Goal: Task Accomplishment & Management: Complete application form

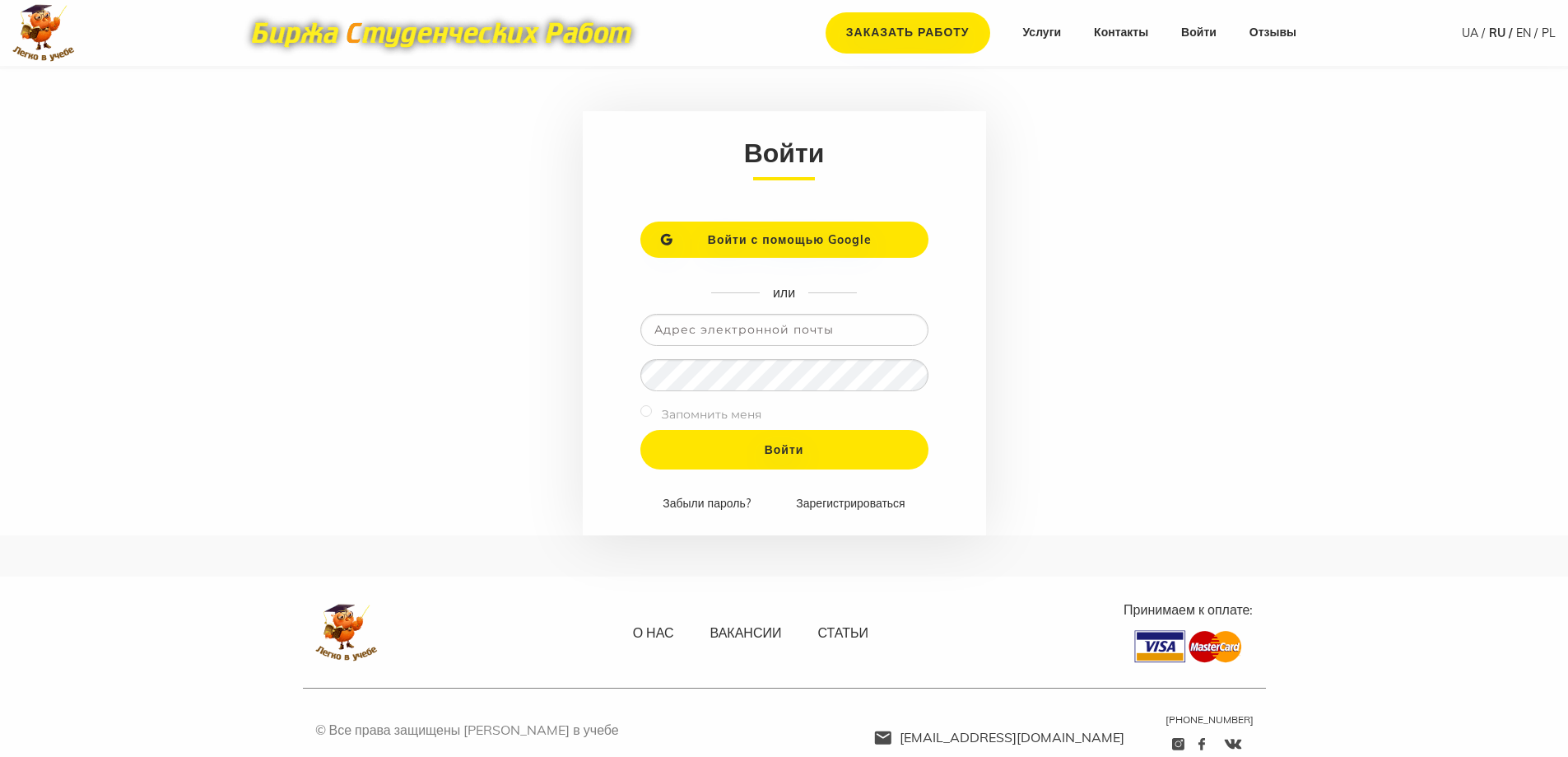
type input "[EMAIL_ADDRESS][DOMAIN_NAME]"
click at [640, 430] on input "Войти" at bounding box center [784, 449] width 288 height 39
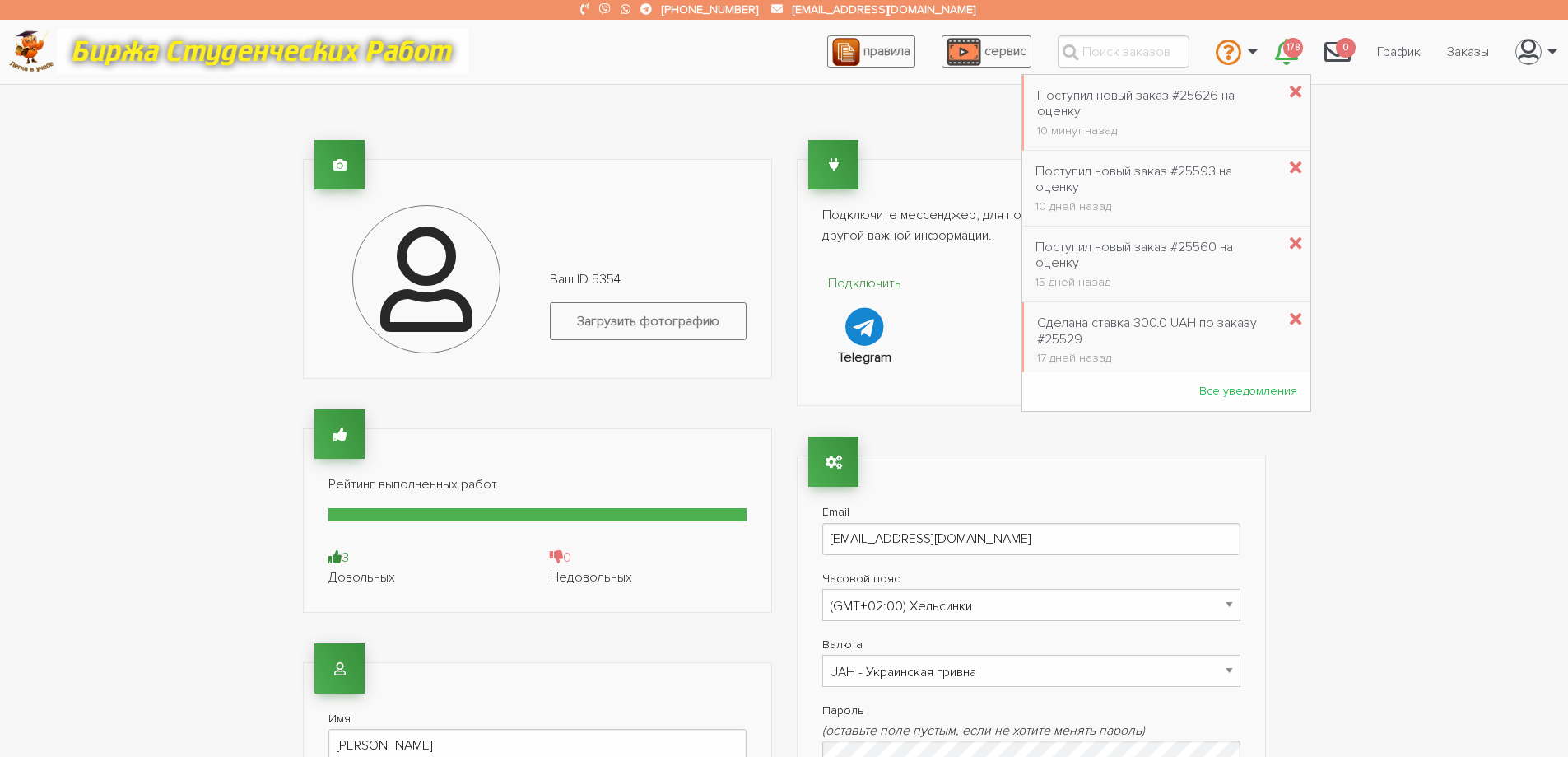
click at [1277, 39] on icon "\a \a 178\a" at bounding box center [1286, 52] width 23 height 26
click at [1163, 95] on div "Поступил новый заказ #25626 на оценку" at bounding box center [1157, 103] width 240 height 32
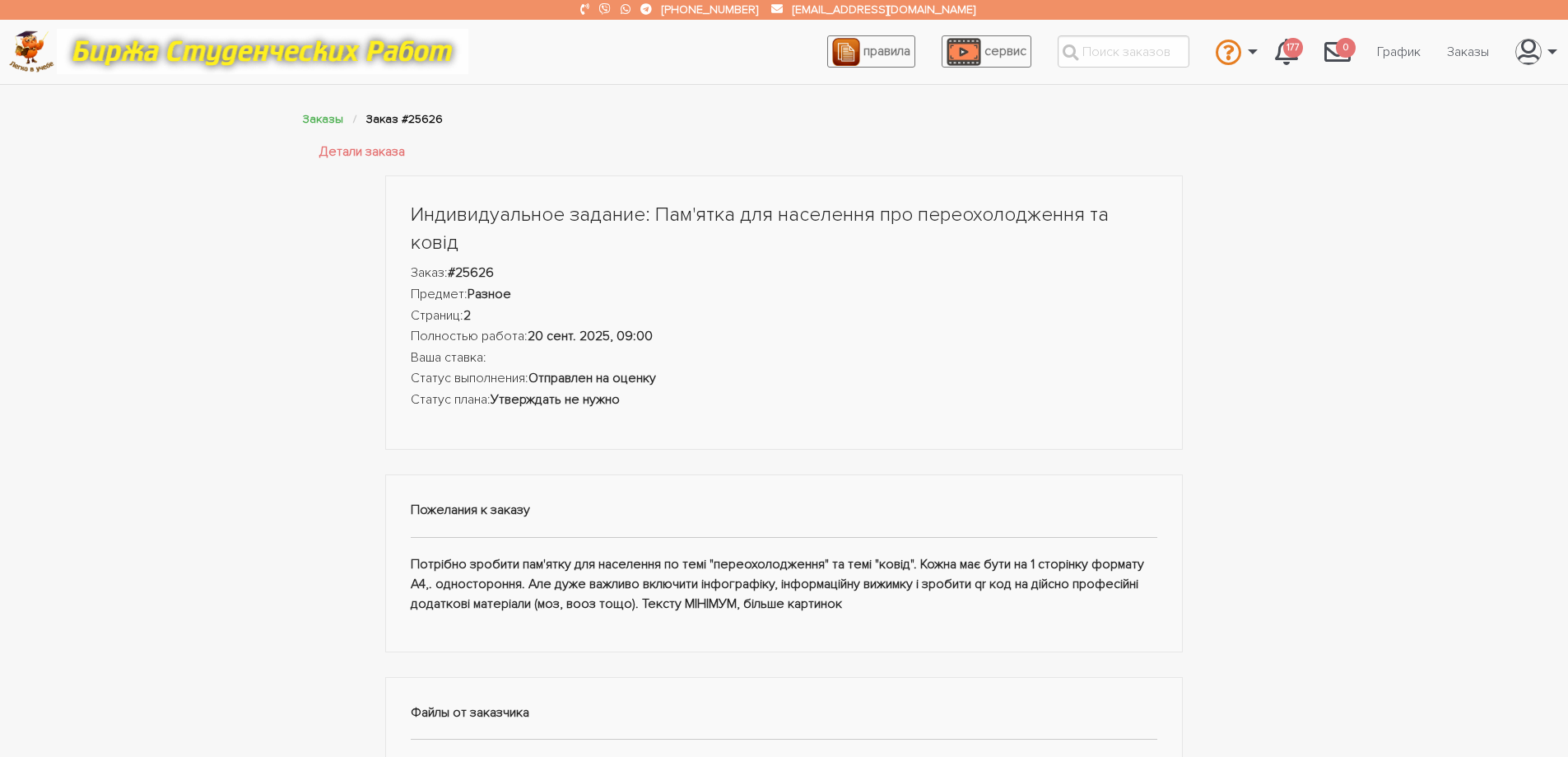
drag, startPoint x: 870, startPoint y: 575, endPoint x: 411, endPoint y: 534, distance: 460.8
click at [411, 534] on div "Пожелания к заказу Потрібно зробити пам'ятку для населення по темі "переохолодж…" at bounding box center [784, 564] width 799 height 179
copy div "Потрібно зробити пам'ятку для населення по темі "переохолодження" та темі "кові…"
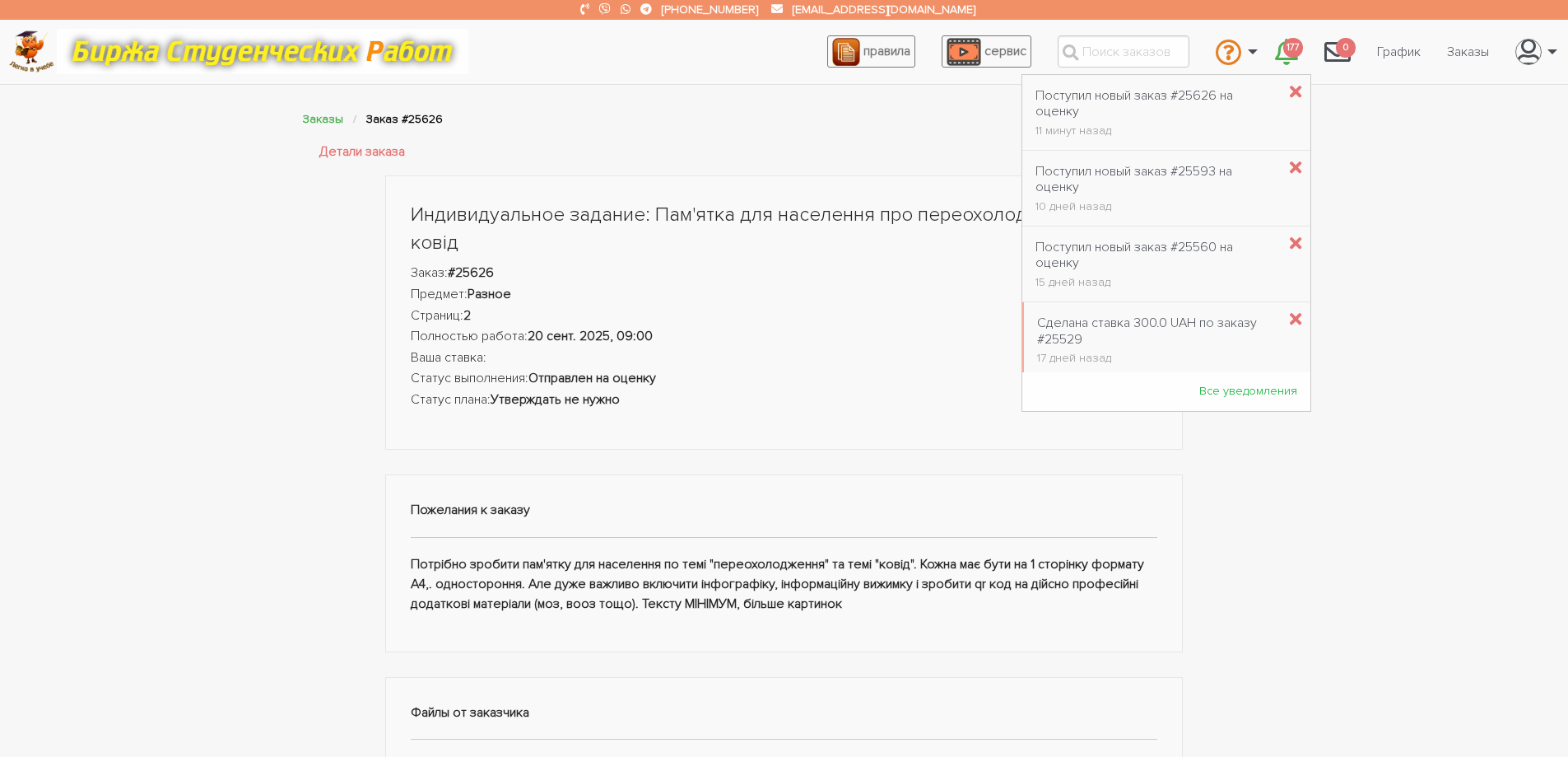
click at [1300, 48] on link "177" at bounding box center [1286, 52] width 49 height 45
click at [1155, 164] on div "Поступил новый заказ #25593 на оценку" at bounding box center [1156, 180] width 241 height 32
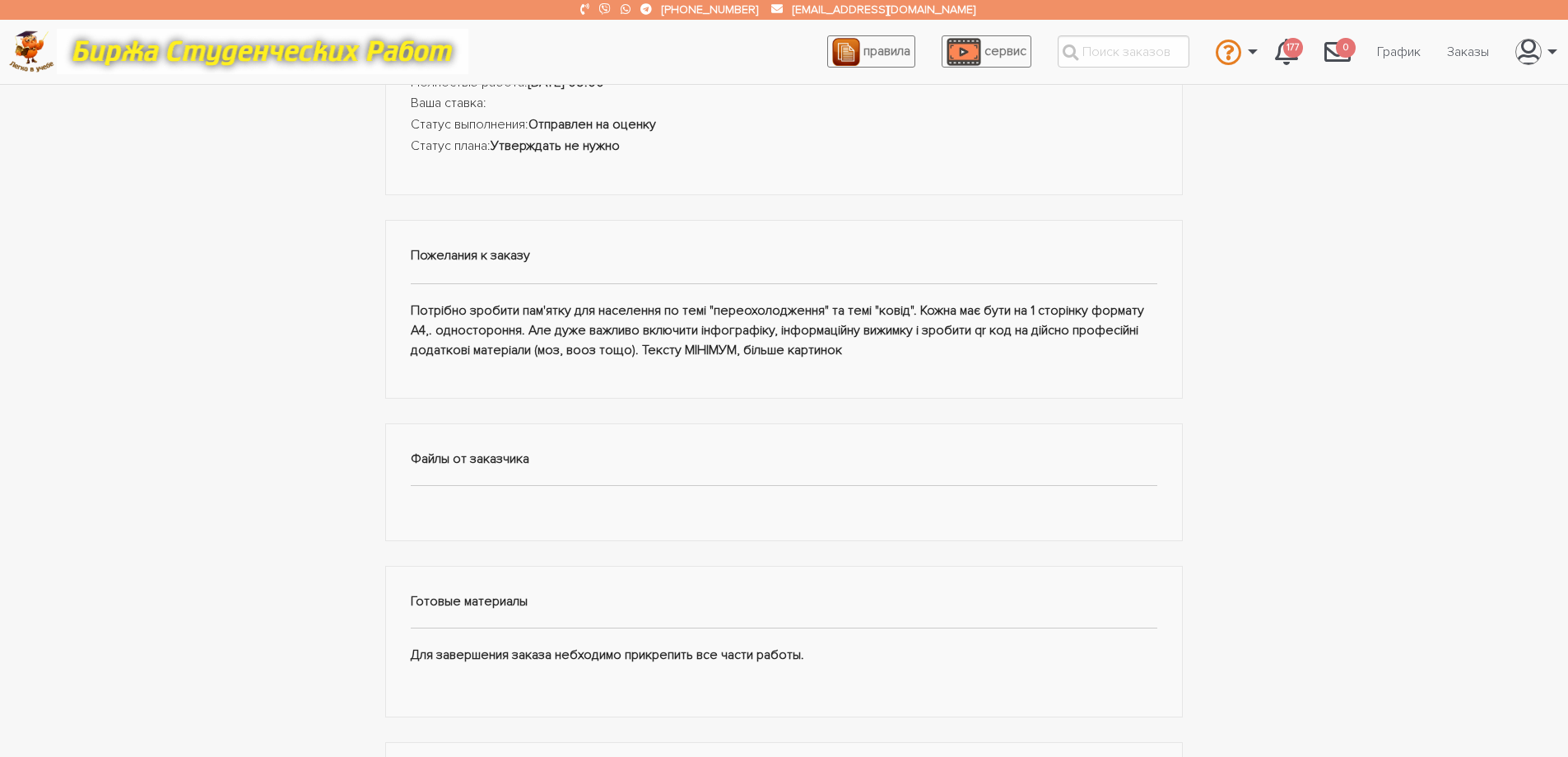
scroll to position [658, 0]
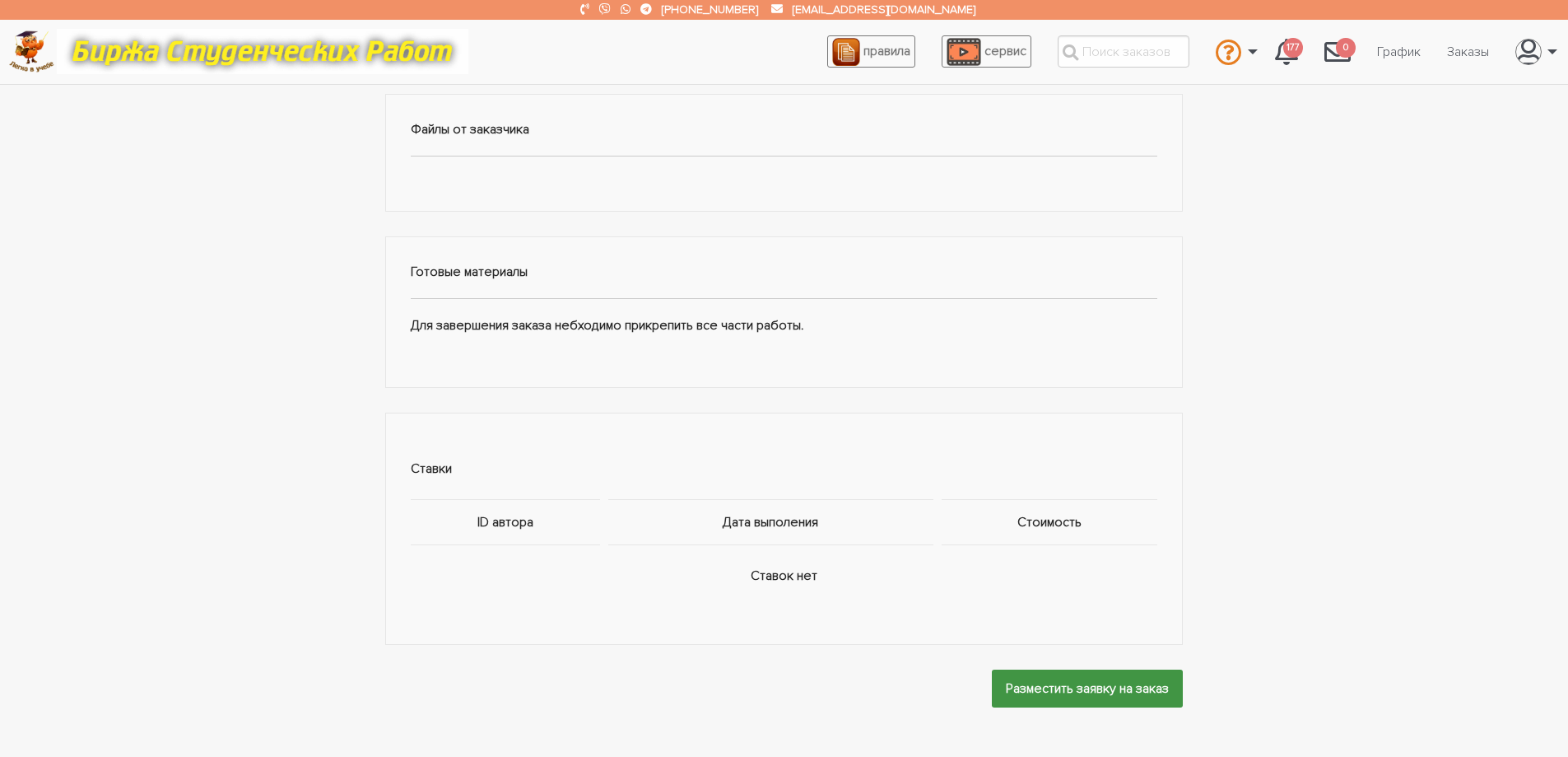
click at [1026, 669] on input "Разместить заявку на заказ" at bounding box center [1087, 688] width 191 height 37
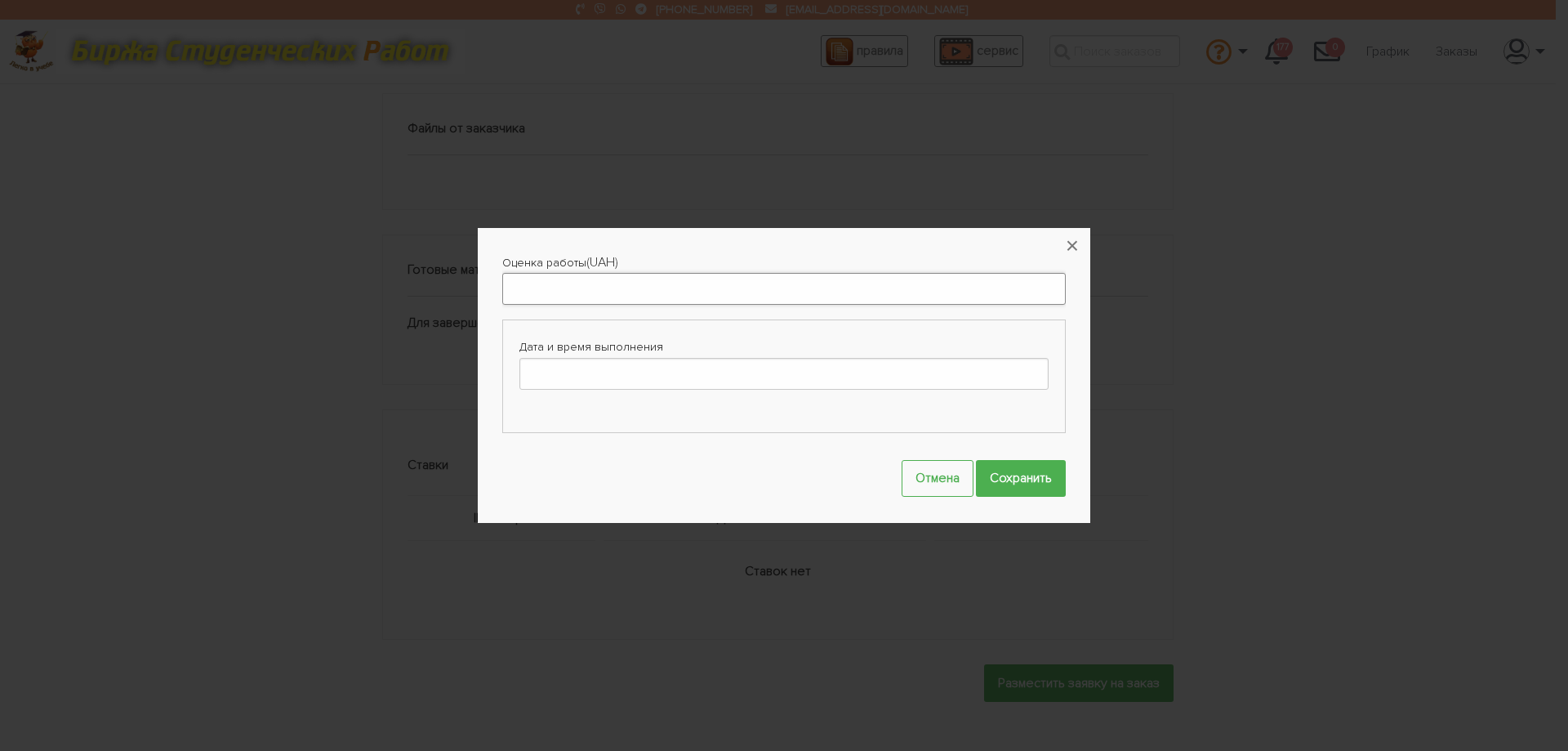
click at [581, 278] on input "Оценка работы" at bounding box center [784, 289] width 563 height 31
type input "1000"
click at [582, 361] on input "Дата и время выполнения" at bounding box center [784, 374] width 529 height 31
click at [674, 401] on icon at bounding box center [673, 405] width 6 height 10
click at [669, 491] on td "20" at bounding box center [674, 492] width 23 height 21
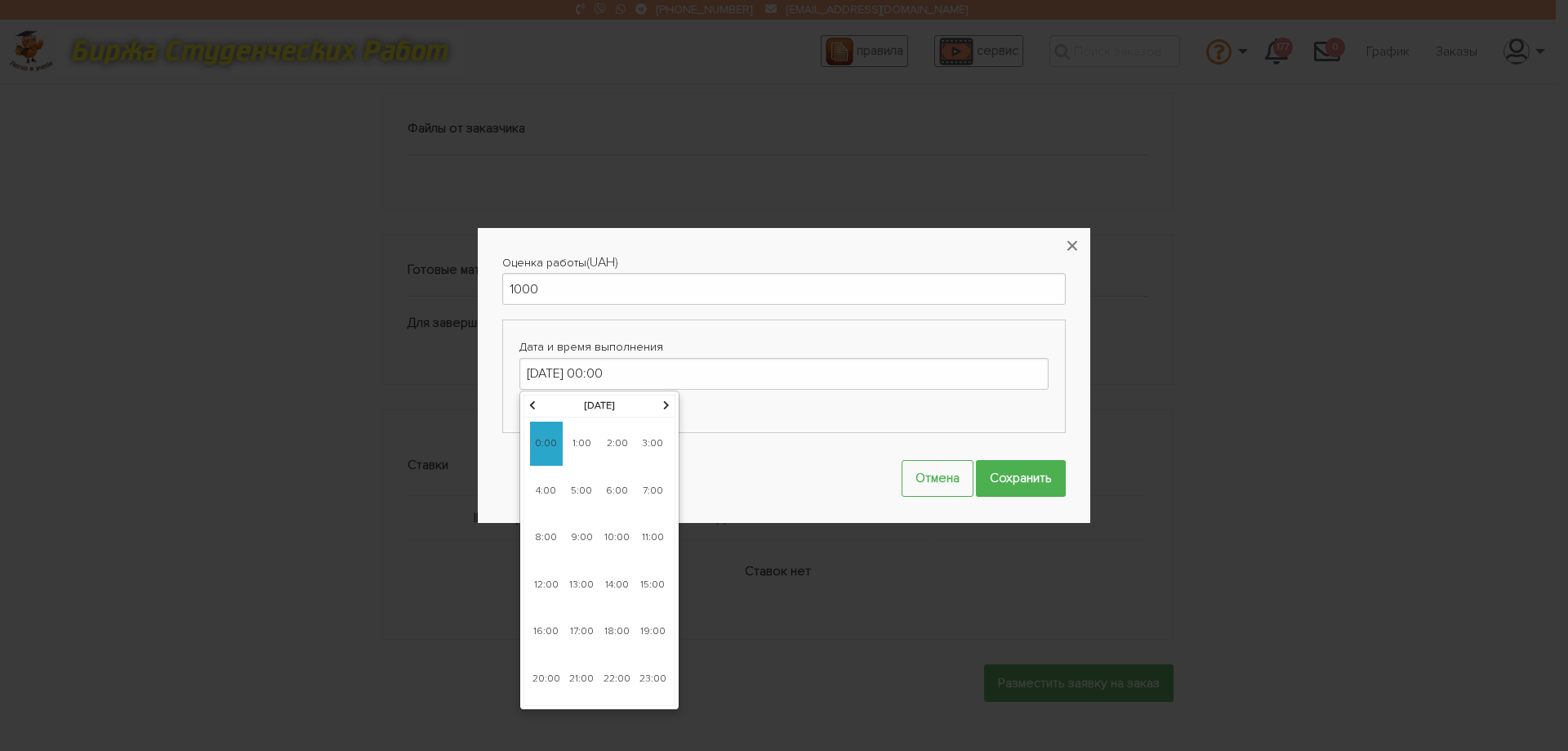
click at [579, 536] on span "9:00" at bounding box center [581, 537] width 32 height 44
type input "20-09-2025 09:00"
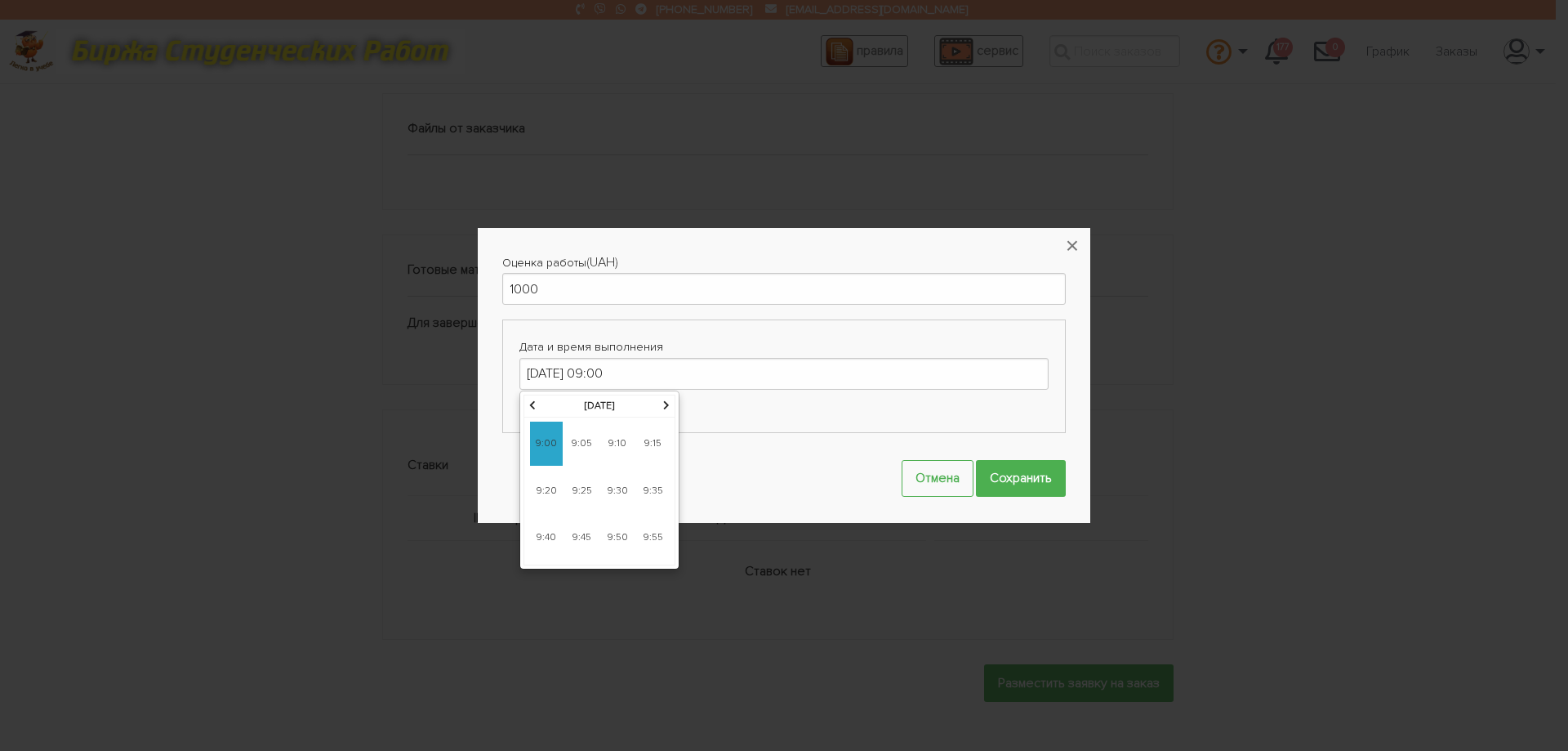
click at [556, 433] on span "9:00" at bounding box center [546, 444] width 32 height 44
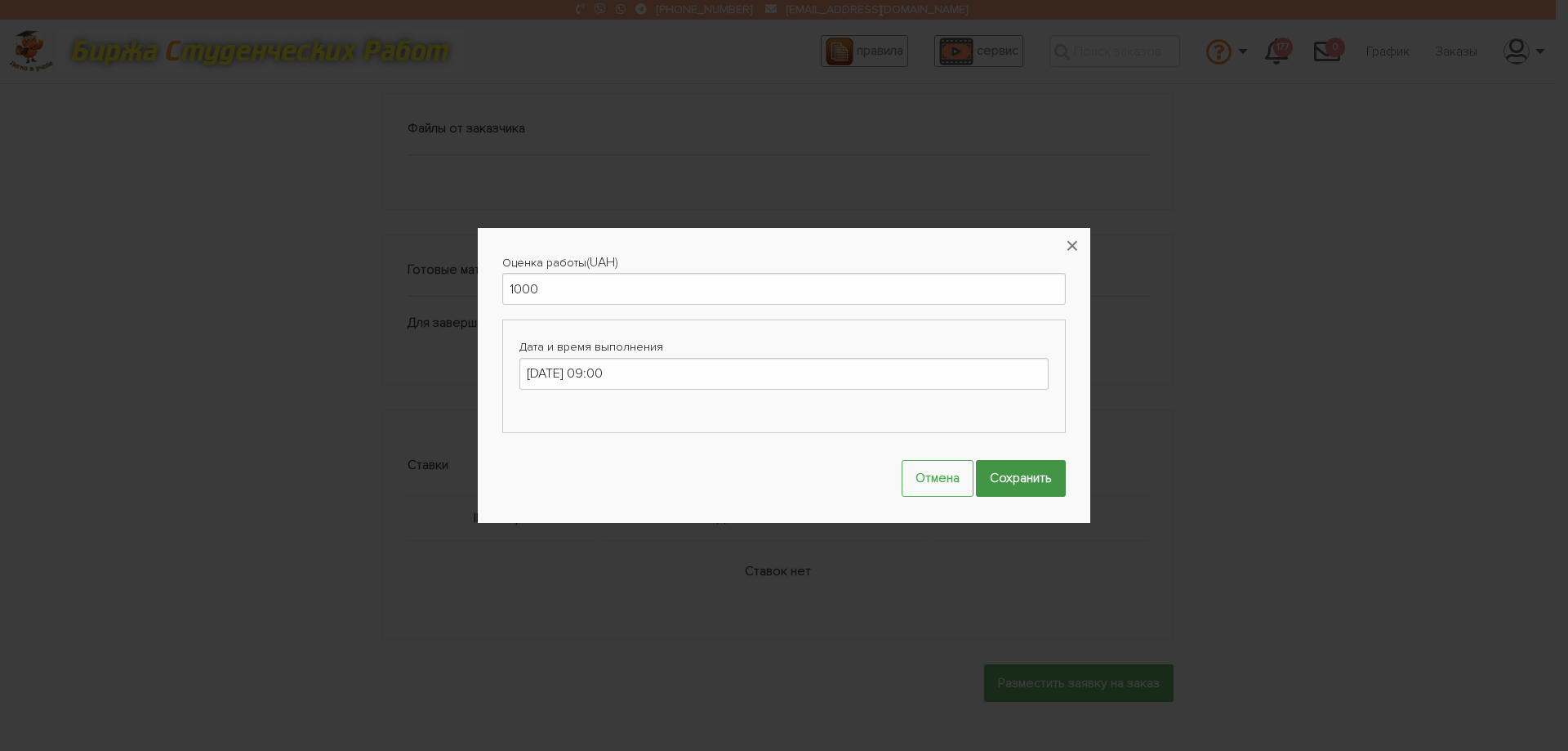
click at [1020, 480] on input "Сохранить" at bounding box center [1020, 478] width 90 height 37
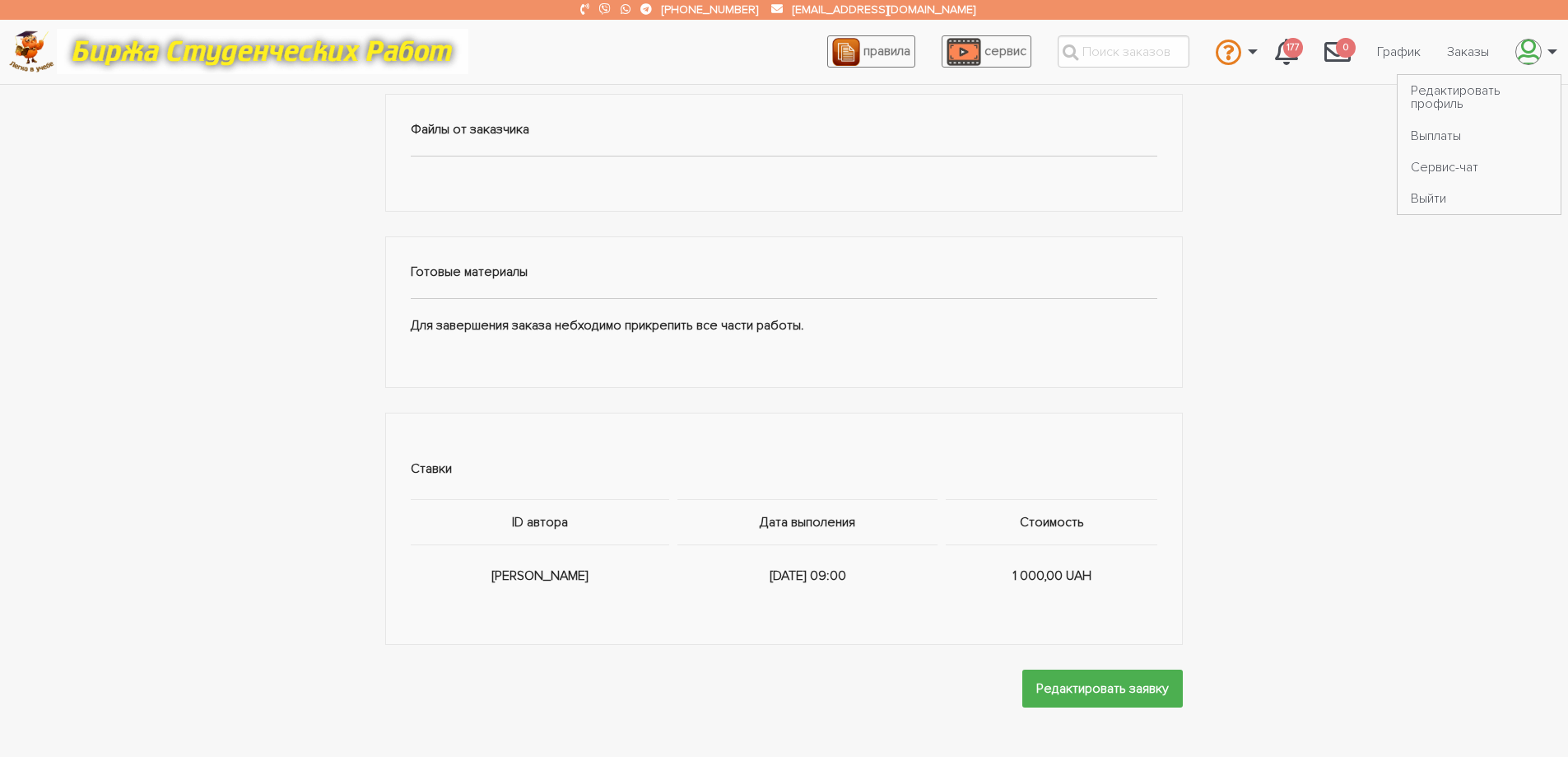
click at [1524, 62] on icon "\a \a" at bounding box center [1528, 52] width 23 height 26
click at [1425, 200] on link "Выйти" at bounding box center [1479, 199] width 163 height 32
